Goal: Task Accomplishment & Management: Complete application form

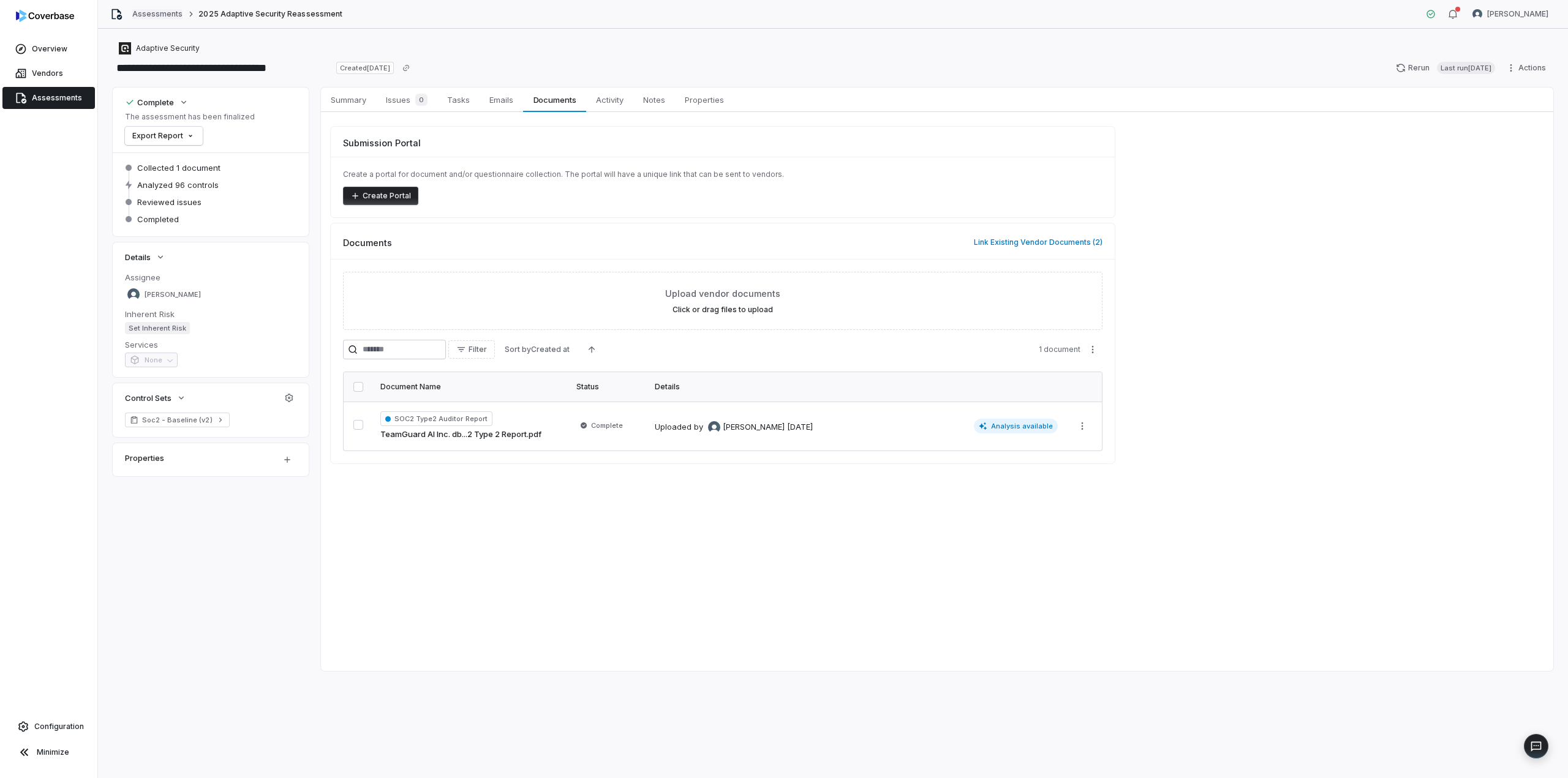
click at [155, 11] on link "Assessments" at bounding box center [157, 14] width 50 height 10
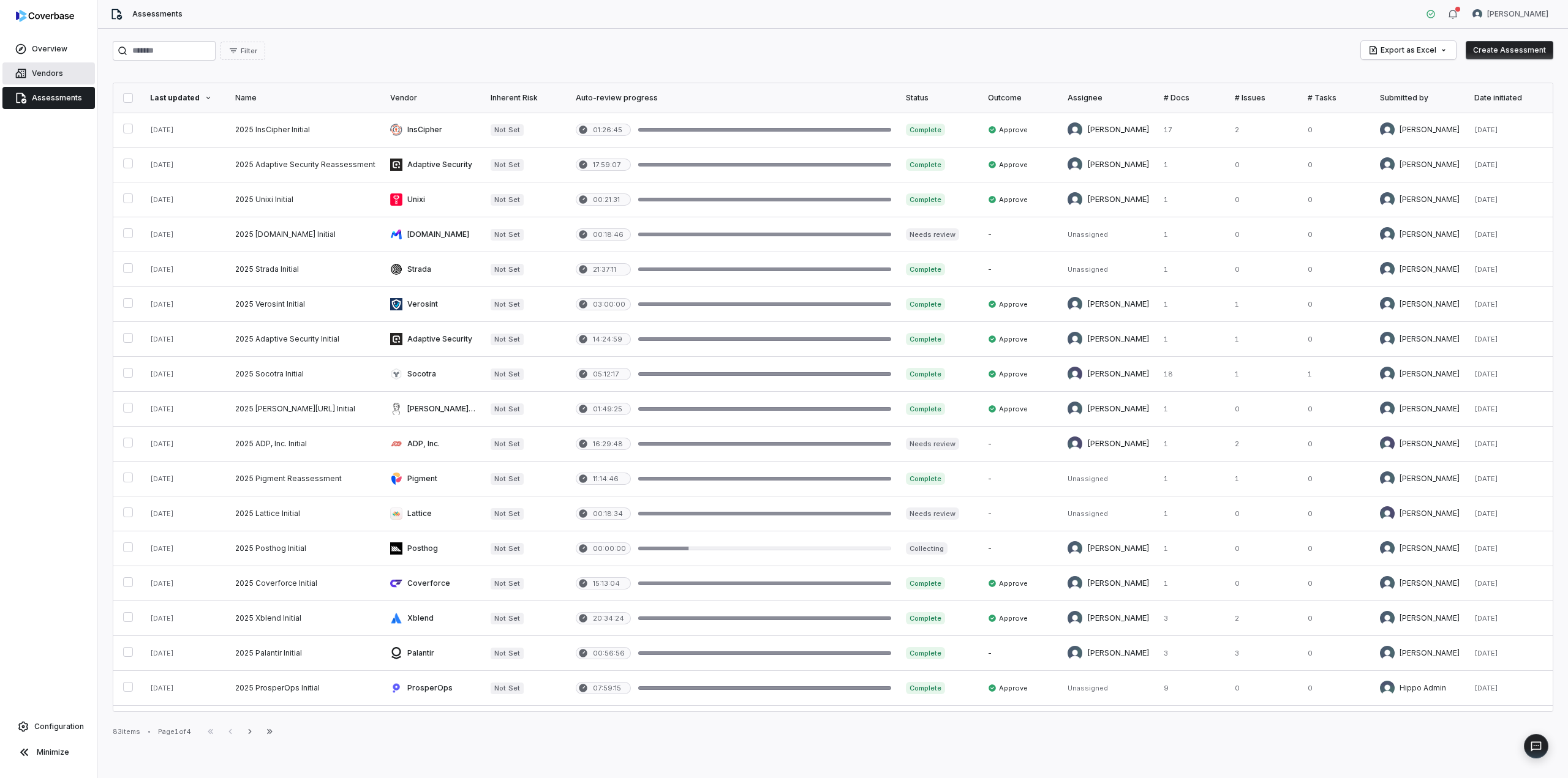
click at [56, 69] on span "Vendors" at bounding box center [47, 73] width 31 height 10
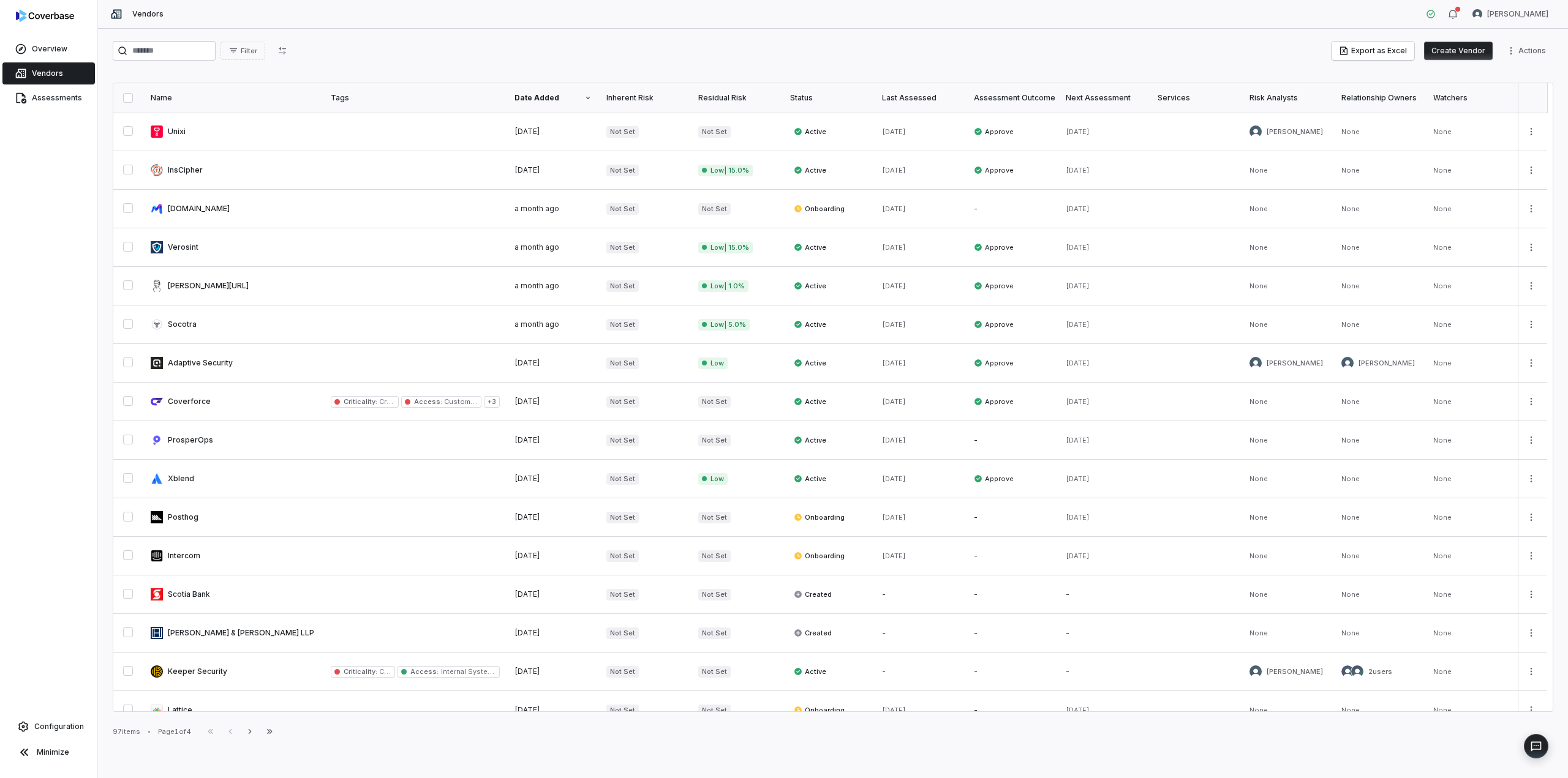
click at [1456, 48] on button "Create Vendor" at bounding box center [1458, 51] width 68 height 19
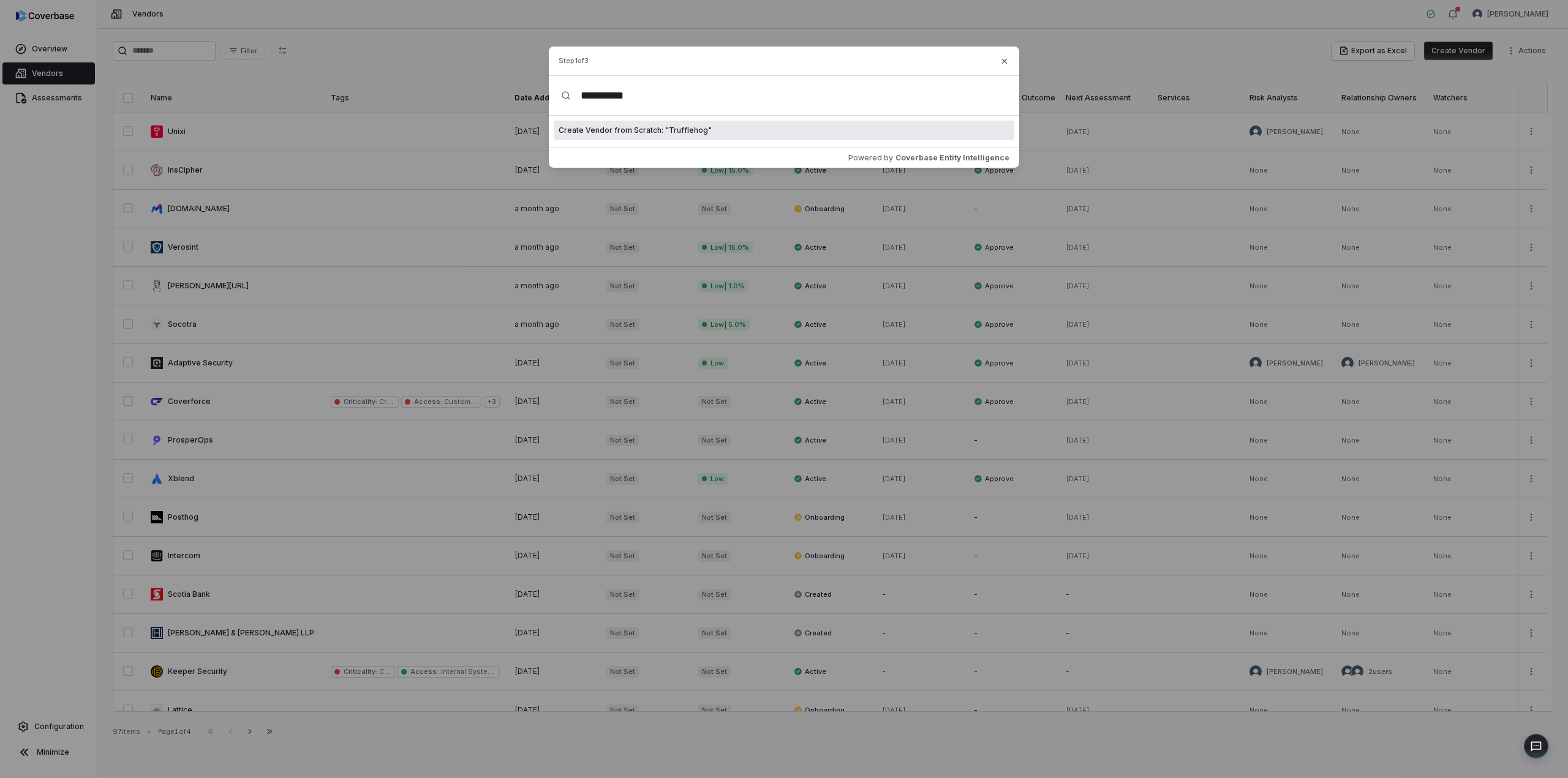
drag, startPoint x: 661, startPoint y: 94, endPoint x: 572, endPoint y: 91, distance: 89.1
click at [572, 91] on input "**********" at bounding box center [789, 95] width 436 height 39
type input "*"
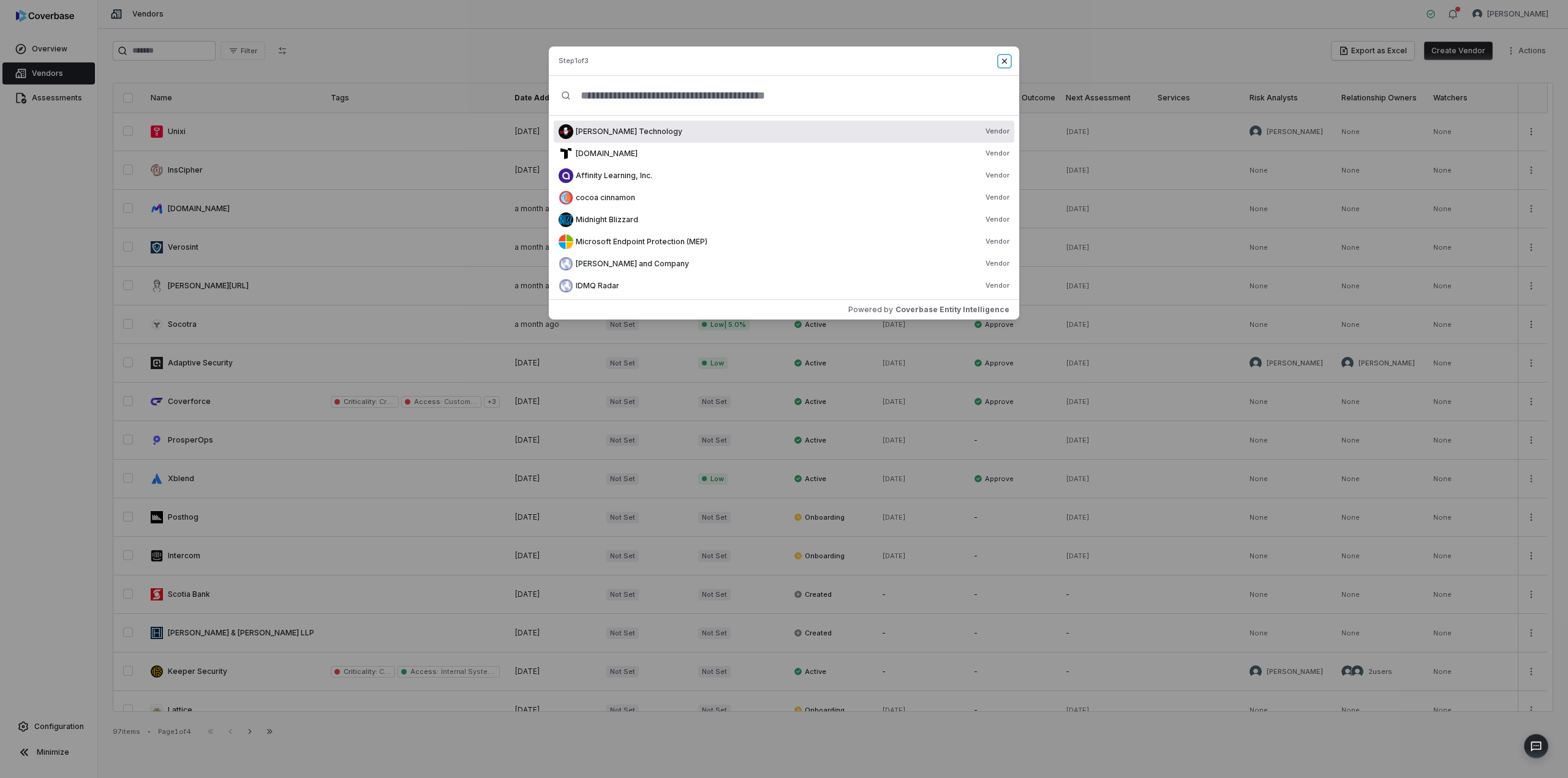
click at [1003, 62] on icon "button" at bounding box center [1004, 61] width 5 height 5
